Goal: Information Seeking & Learning: Check status

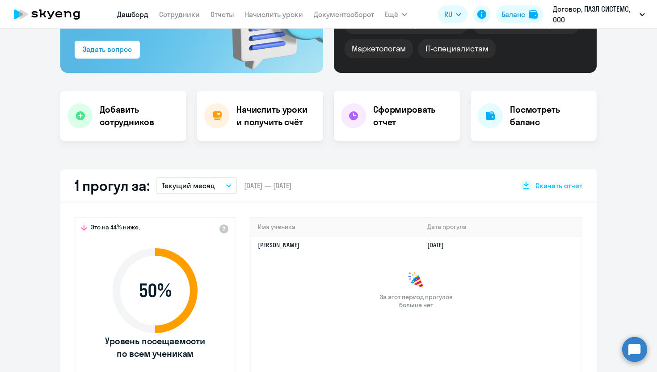
scroll to position [124, 0]
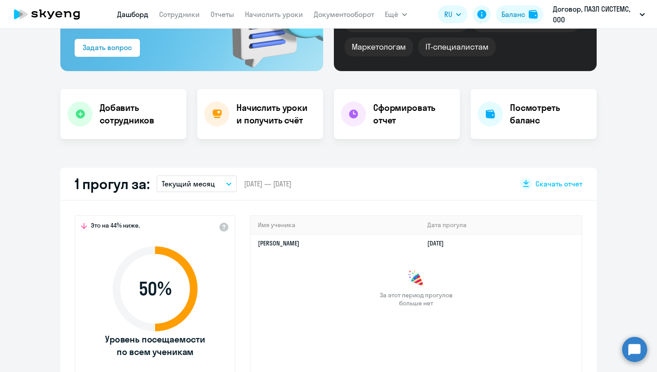
select select "30"
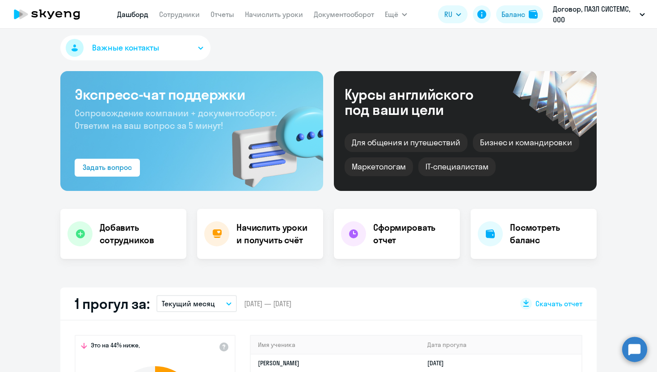
scroll to position [4, 0]
click at [182, 14] on link "Сотрудники" at bounding box center [179, 14] width 41 height 9
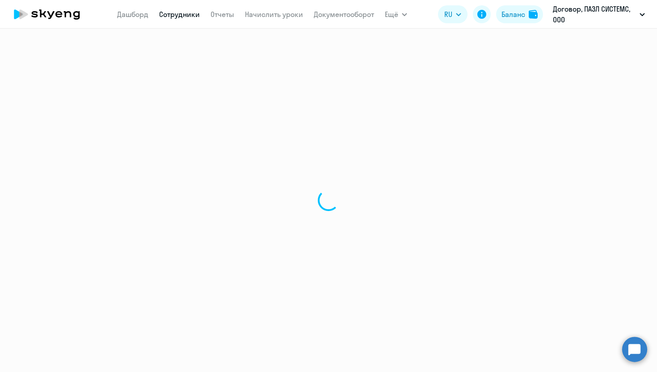
select select "30"
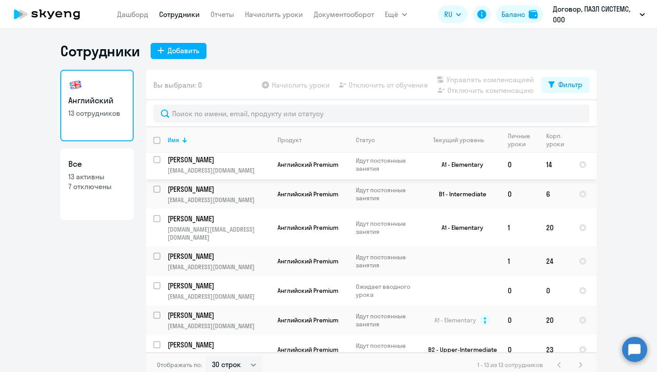
scroll to position [72, 0]
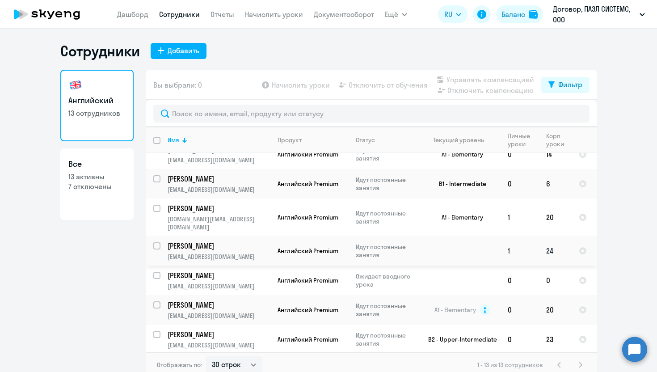
click at [422, 248] on td at bounding box center [458, 250] width 83 height 29
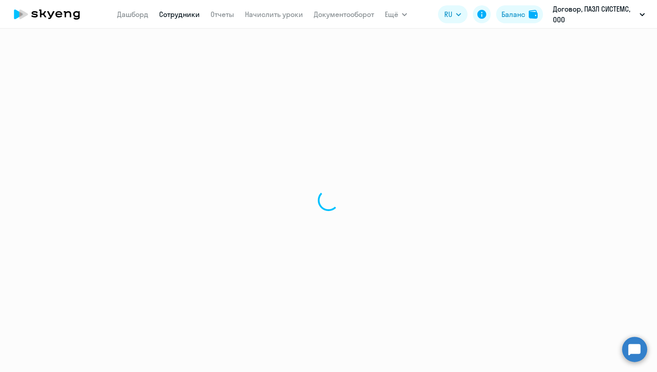
select select "english"
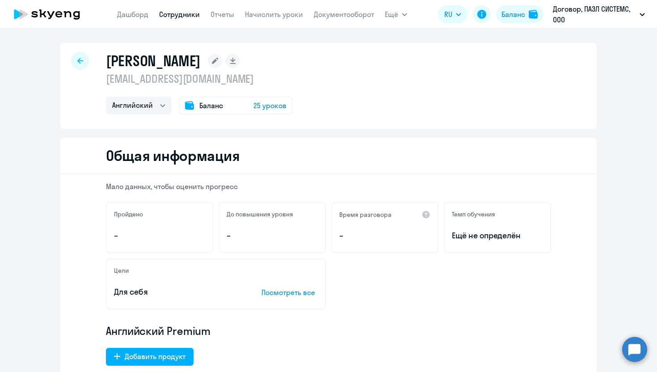
click at [75, 61] on div at bounding box center [80, 61] width 18 height 18
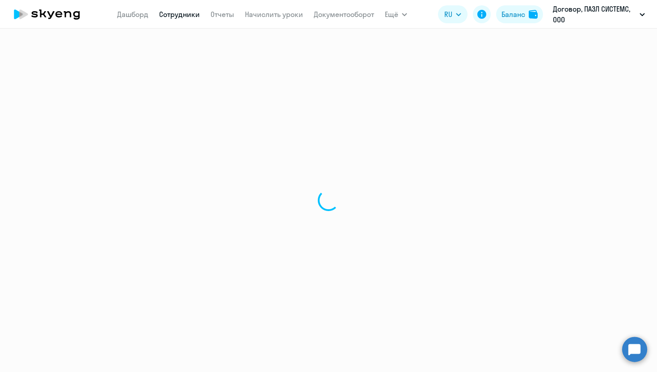
select select "30"
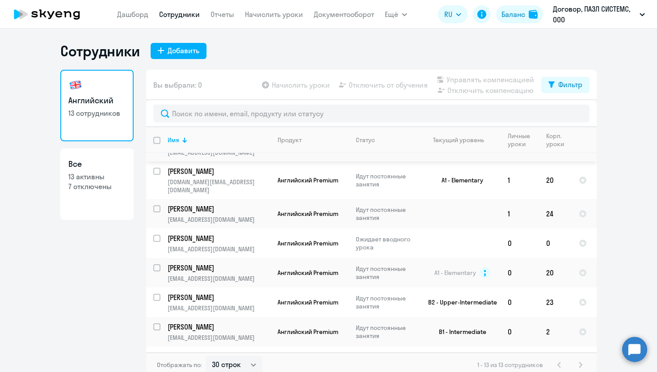
scroll to position [119, 0]
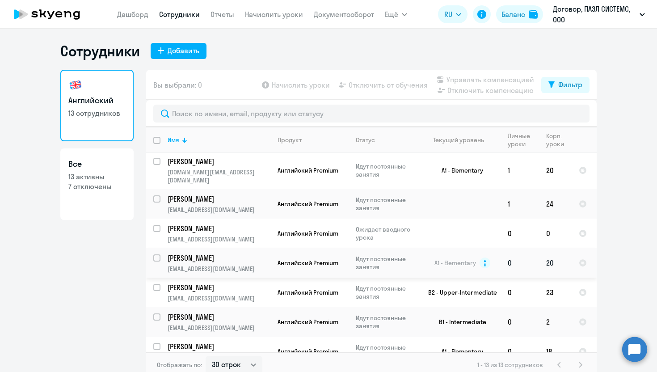
click at [242, 254] on td "[PERSON_NAME] [PERSON_NAME][EMAIL_ADDRESS][DOMAIN_NAME]" at bounding box center [215, 262] width 110 height 29
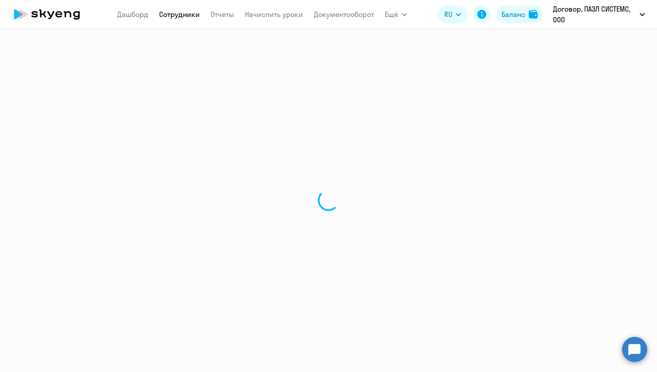
select select "english"
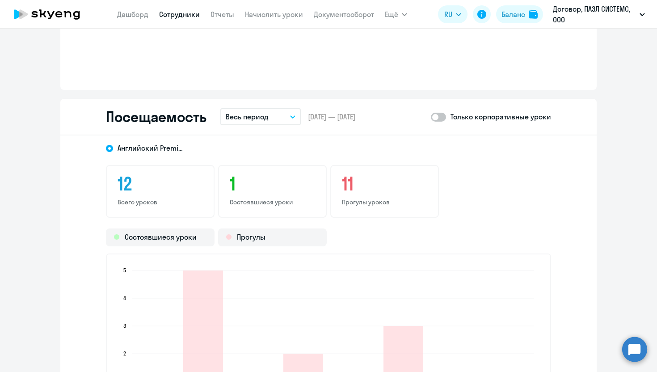
scroll to position [891, 0]
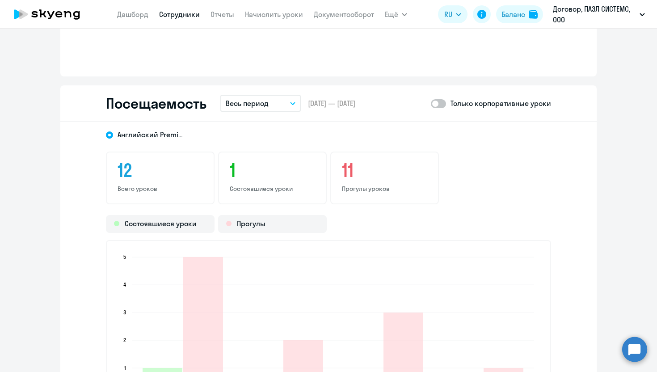
drag, startPoint x: 138, startPoint y: 159, endPoint x: 116, endPoint y: 159, distance: 21.4
click at [116, 159] on div "12 Всего уроков" at bounding box center [160, 177] width 109 height 53
drag, startPoint x: 254, startPoint y: 171, endPoint x: 226, endPoint y: 171, distance: 28.1
click at [226, 171] on div "1 Состоявшиеся уроки" at bounding box center [272, 177] width 109 height 53
drag, startPoint x: 359, startPoint y: 179, endPoint x: 343, endPoint y: 179, distance: 16.1
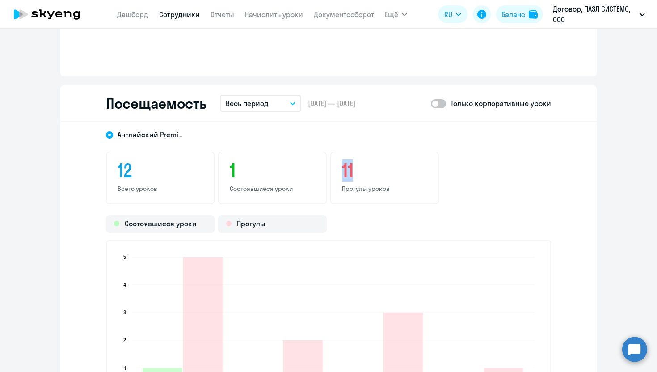
click at [343, 179] on h3 "11" at bounding box center [384, 169] width 85 height 21
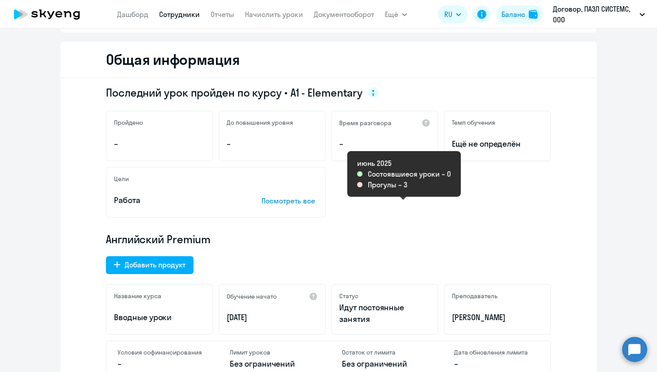
scroll to position [0, 0]
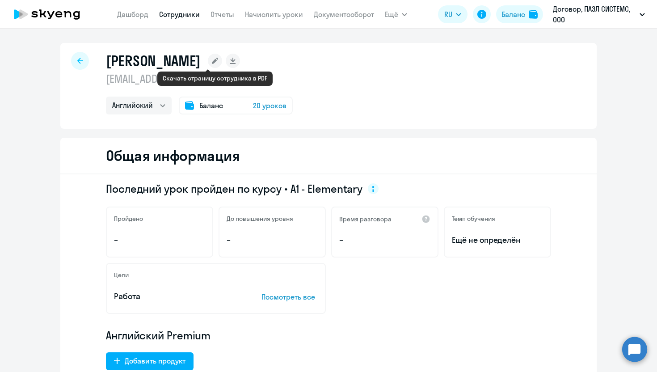
click at [230, 61] on icon at bounding box center [232, 60] width 5 height 4
select select "english"
